Goal: Submit feedback/report problem: Submit feedback/report problem

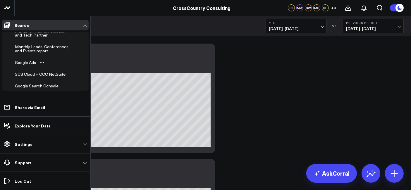
scroll to position [189, 0]
click at [41, 47] on div "Monthly Leads, Conferences, and Events report" at bounding box center [43, 49] width 61 height 11
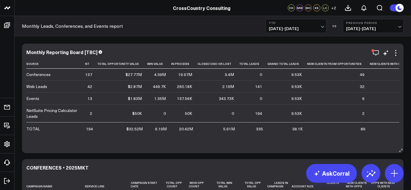
scroll to position [0, 57]
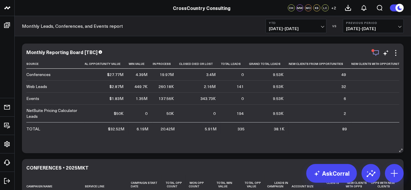
click at [373, 53] on icon "button" at bounding box center [376, 53] width 6 height 6
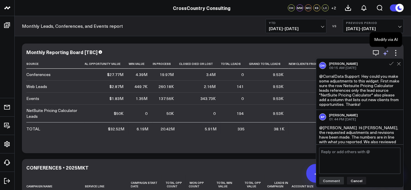
click at [387, 54] on icon at bounding box center [385, 52] width 7 height 7
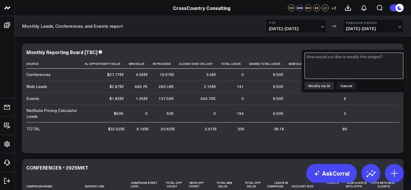
click at [353, 68] on textarea at bounding box center [354, 66] width 99 height 26
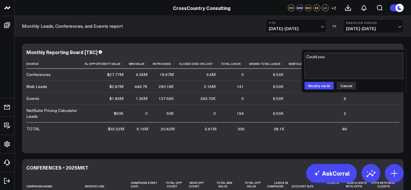
click at [349, 85] on button "Cancel" at bounding box center [346, 86] width 19 height 8
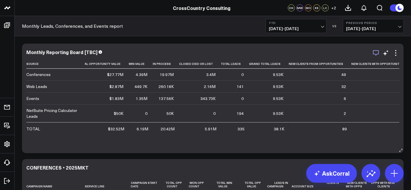
click at [376, 55] on icon "button" at bounding box center [376, 52] width 7 height 7
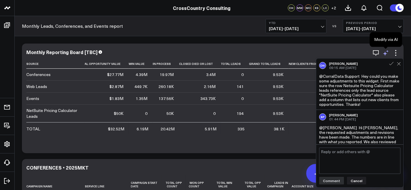
click at [387, 54] on icon at bounding box center [385, 52] width 7 height 7
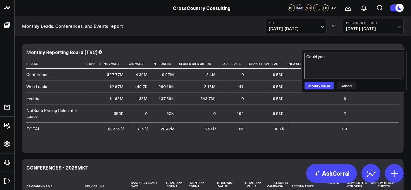
click at [339, 62] on textarea "Could you" at bounding box center [354, 66] width 99 height 26
click at [308, 57] on textarea "New clients with Opportunities" at bounding box center [354, 66] width 99 height 26
click at [305, 56] on textarea "New clients with Opportunities" at bounding box center [354, 66] width 99 height 26
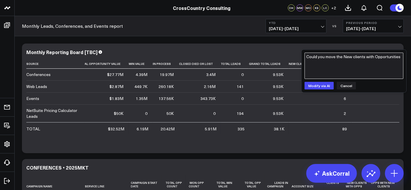
click at [310, 64] on textarea "Could you move the New clients with Opportunities" at bounding box center [354, 66] width 99 height 26
click at [400, 58] on textarea "Could you move the New clients with Opportunities" at bounding box center [354, 66] width 99 height 26
type textarea "Could you move the New clients with Opportunities column to the left of the "Gr…"
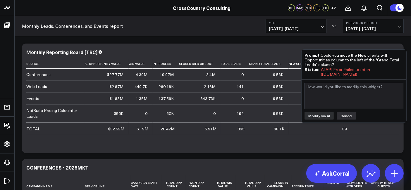
click at [343, 116] on button "Cancel" at bounding box center [346, 116] width 19 height 8
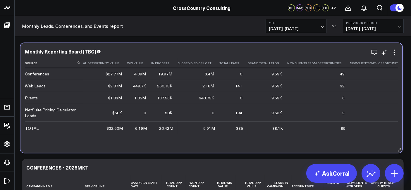
click at [359, 65] on th "New Clients With Opportunities" at bounding box center [380, 64] width 61 height 10
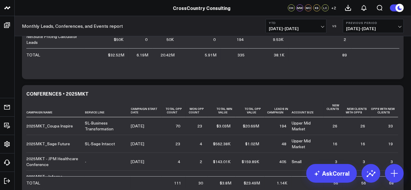
scroll to position [0, 0]
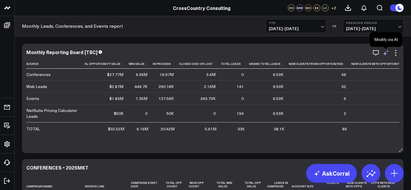
click at [387, 56] on icon at bounding box center [385, 52] width 7 height 7
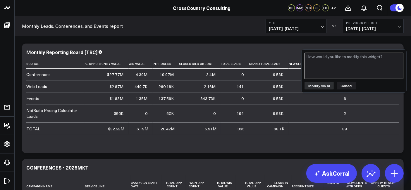
click at [368, 68] on textarea at bounding box center [354, 66] width 99 height 26
click at [348, 85] on button "Cancel" at bounding box center [346, 86] width 19 height 8
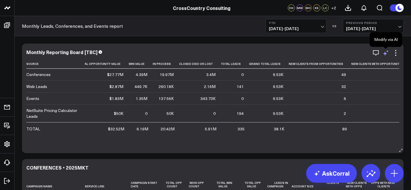
click at [385, 53] on icon at bounding box center [385, 54] width 4 height 4
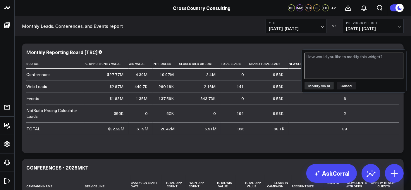
click at [365, 59] on textarea at bounding box center [354, 66] width 99 height 26
type textarea "Please remove the "New Clients from Opportunities" column"
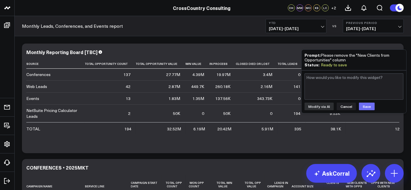
click at [368, 108] on button "Save" at bounding box center [367, 107] width 16 height 8
